Goal: Task Accomplishment & Management: Manage account settings

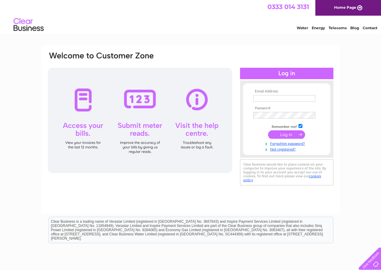
type input "[EMAIL_ADDRESS][DOMAIN_NAME]"
click at [277, 134] on input "submit" at bounding box center [286, 134] width 37 height 8
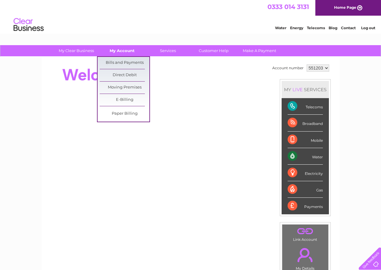
click at [121, 45] on link "My Account" at bounding box center [122, 50] width 50 height 11
click at [121, 65] on link "Bills and Payments" at bounding box center [125, 63] width 50 height 12
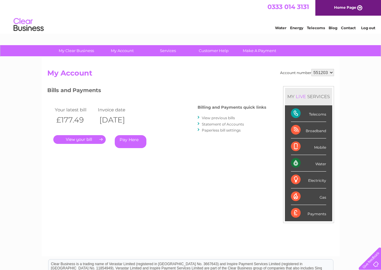
click at [75, 139] on link "." at bounding box center [79, 139] width 52 height 9
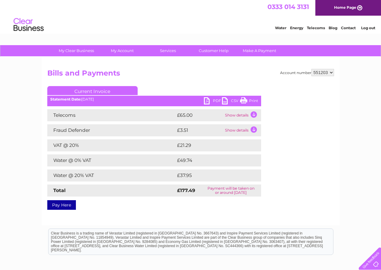
click at [214, 100] on link "PDF" at bounding box center [213, 101] width 18 height 9
click at [254, 35] on html "0333 014 3131 Home Page Water Energy Telecoms Blog Contact Log out" at bounding box center [190, 17] width 381 height 35
click at [326, 73] on select "551203 551266 551267" at bounding box center [322, 72] width 23 height 7
select select "551267"
click at [311, 69] on select "551203 551266 551267" at bounding box center [322, 72] width 23 height 7
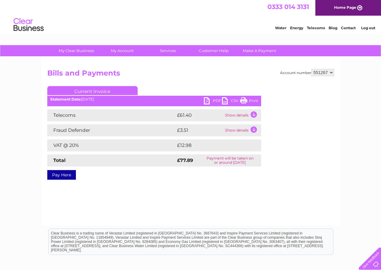
click at [217, 99] on link "PDF" at bounding box center [213, 101] width 18 height 9
